Goal: Information Seeking & Learning: Learn about a topic

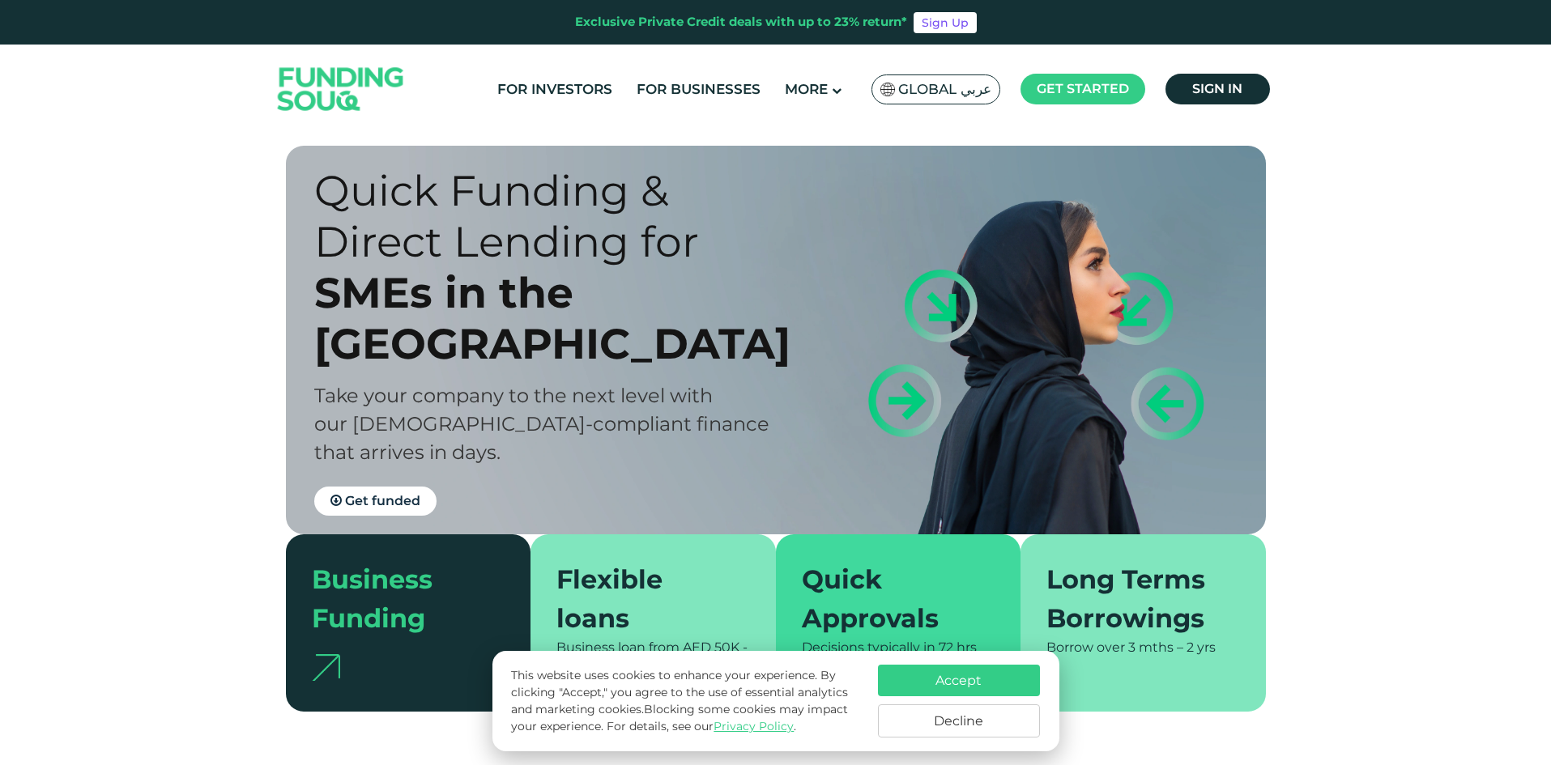
click at [943, 673] on button "Accept" at bounding box center [959, 681] width 162 height 32
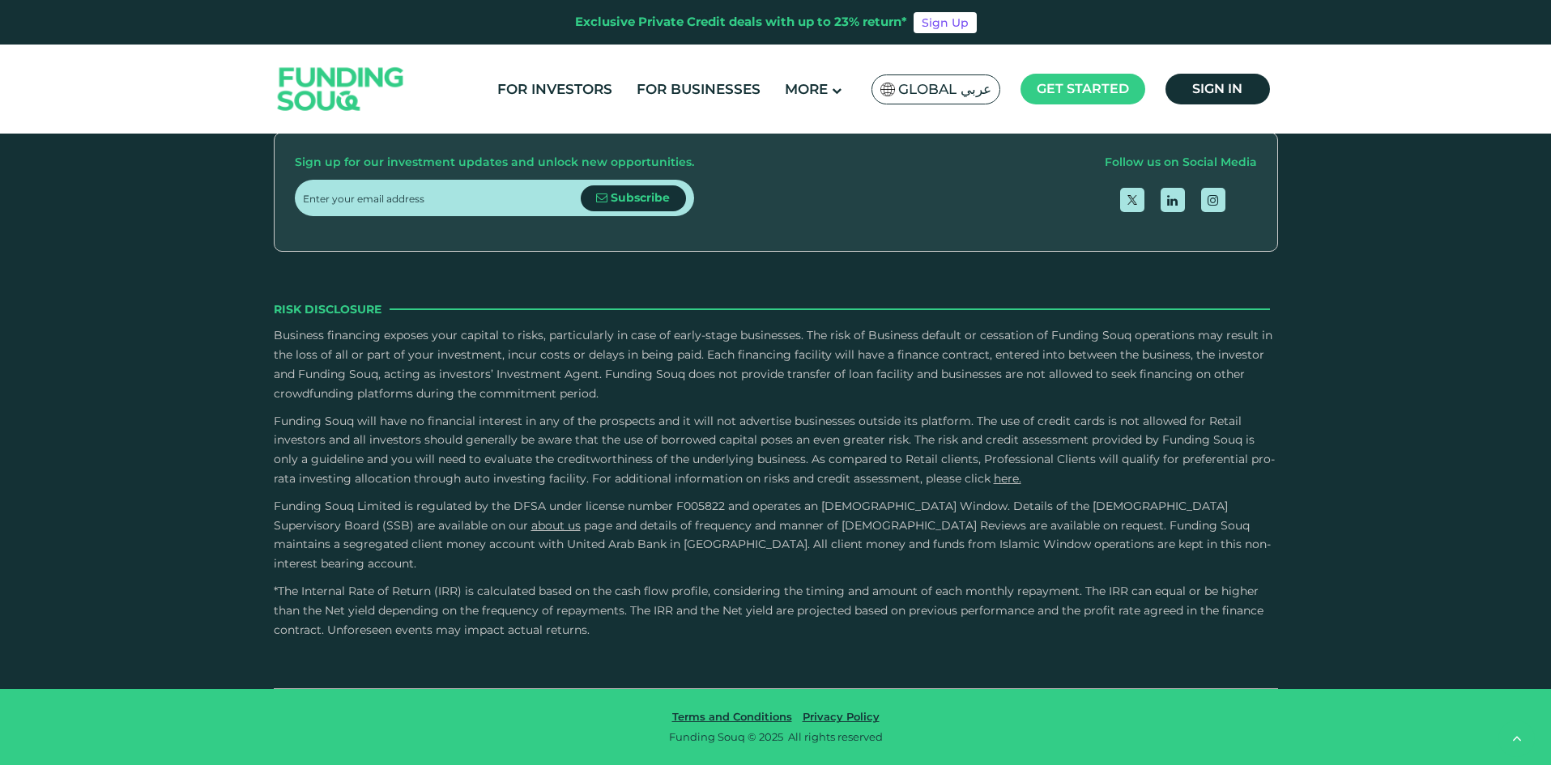
scroll to position [2973, 0]
